Goal: Find specific page/section: Find specific page/section

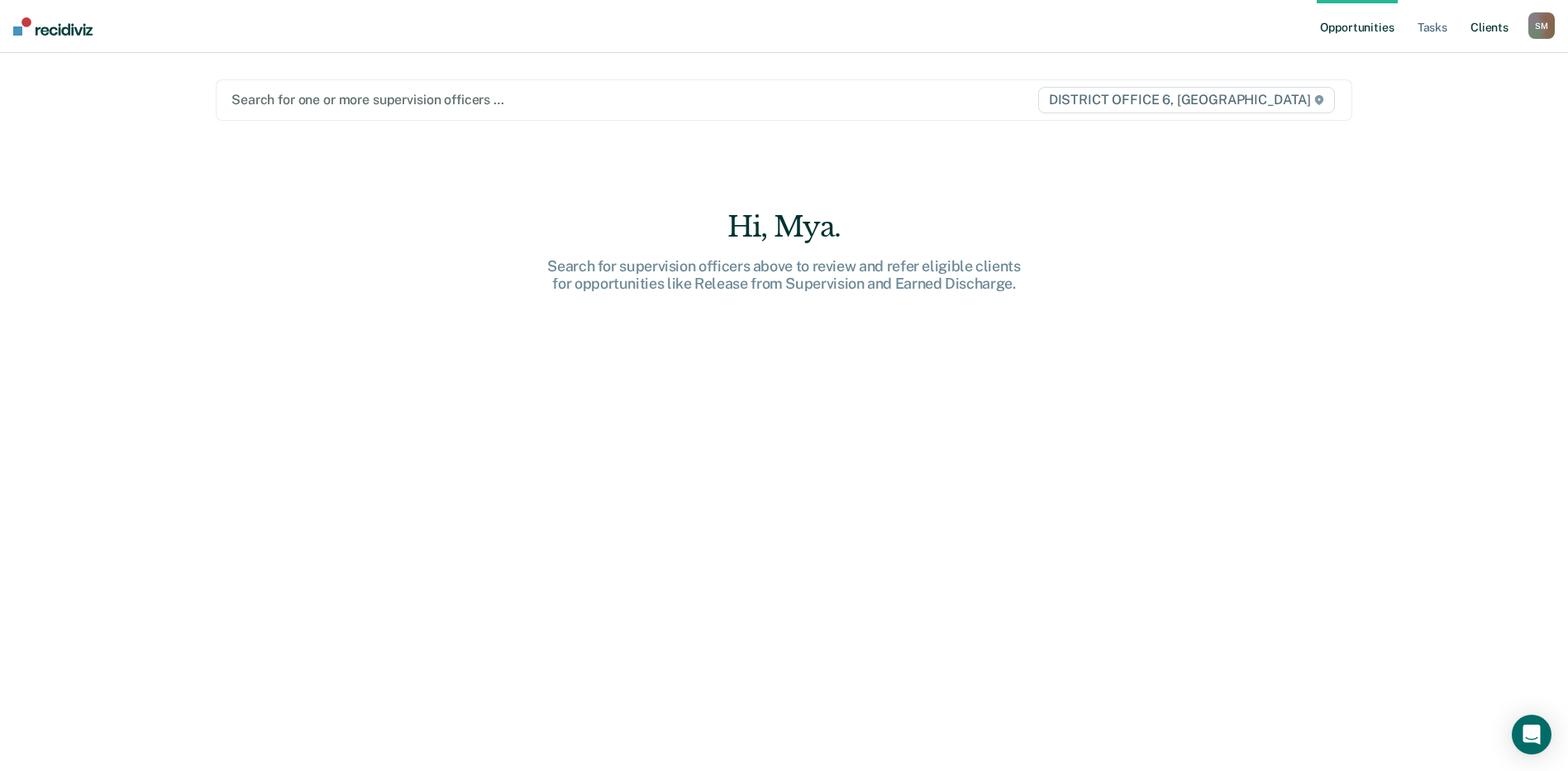
click at [1495, 34] on link "Client s" at bounding box center [1490, 26] width 45 height 53
click at [1508, 25] on link "Client s" at bounding box center [1502, 26] width 45 height 53
click at [709, 103] on div at bounding box center [623, 100] width 779 height 19
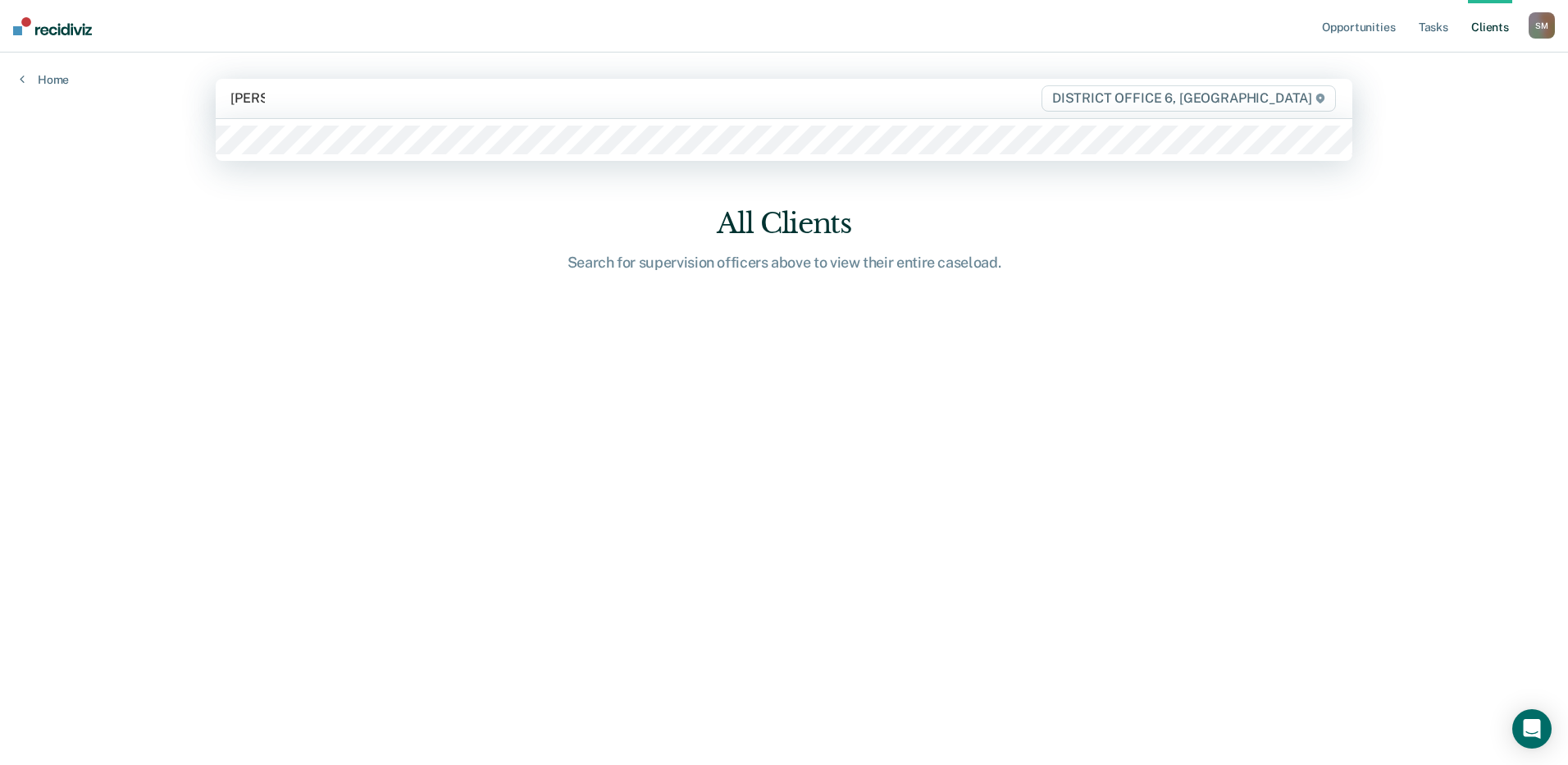
type input "[PERSON_NAME]"
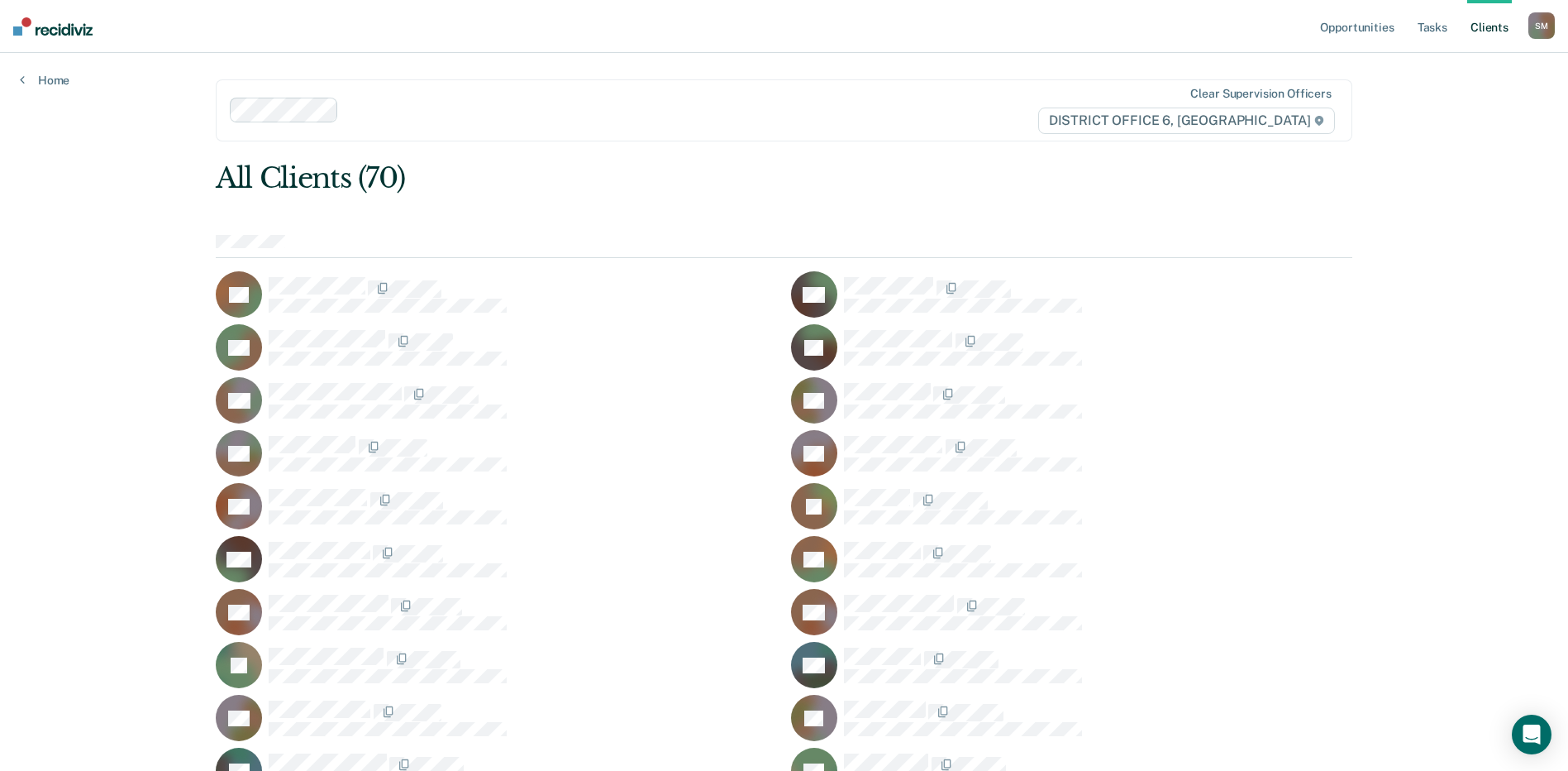
drag, startPoint x: 1431, startPoint y: 108, endPoint x: 1447, endPoint y: 131, distance: 28.0
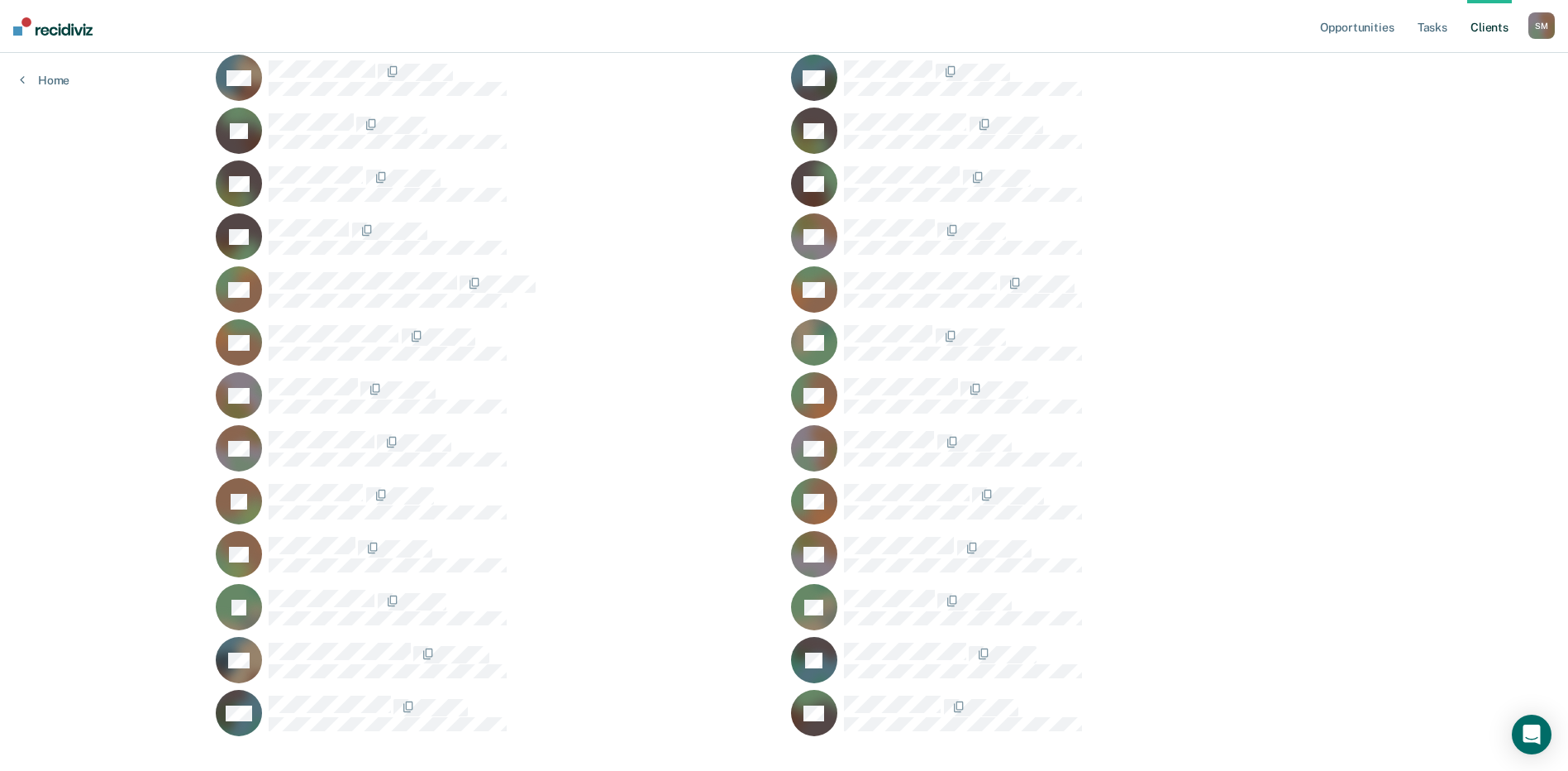
scroll to position [1410, 0]
